Goal: Information Seeking & Learning: Learn about a topic

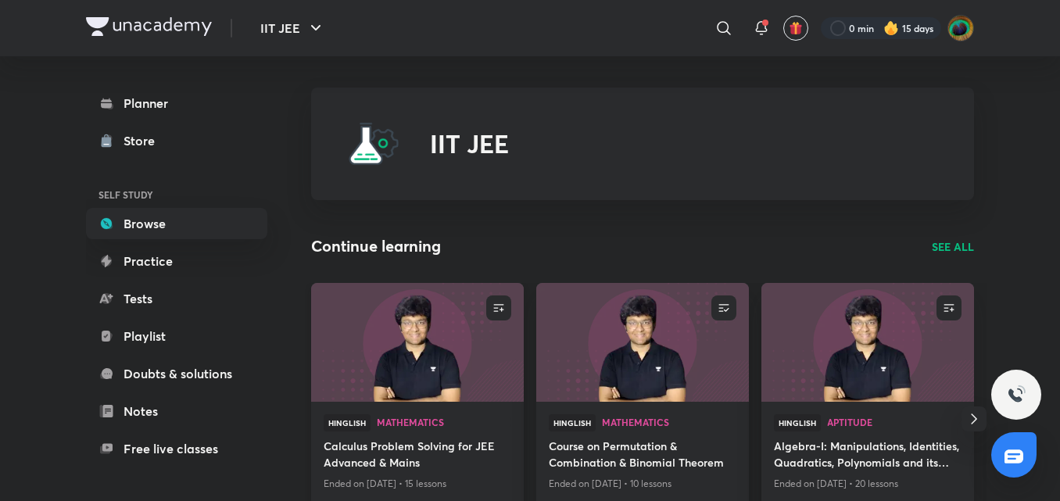
click at [416, 449] on h4 "Calculus Problem Solving for JEE Advanced & Mains" at bounding box center [418, 456] width 188 height 36
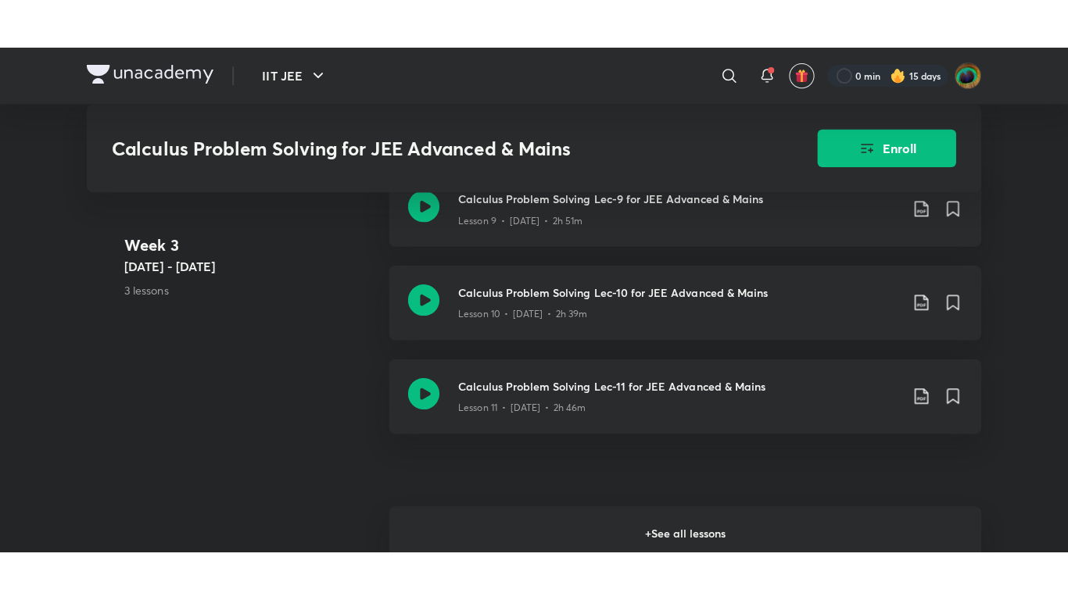
scroll to position [1788, 0]
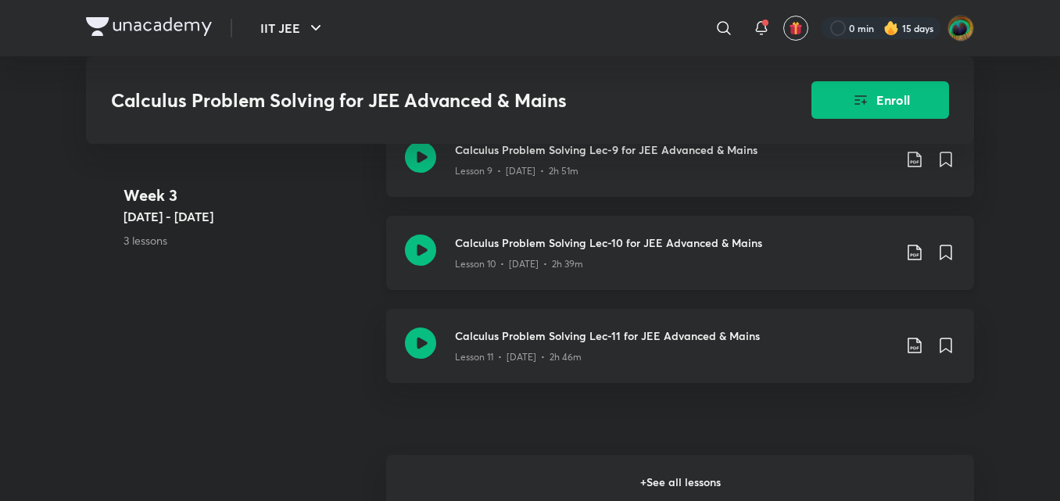
click at [503, 251] on h3 "Calculus Problem Solving Lec-10 for JEE Advanced & Mains" at bounding box center [674, 243] width 438 height 16
